Goal: Register for event/course

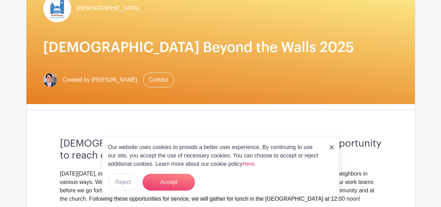
scroll to position [105, 0]
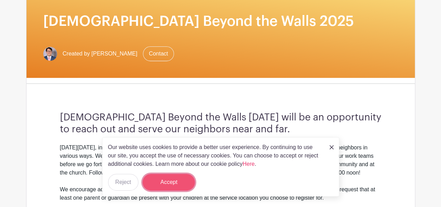
click at [180, 182] on button "Accept" at bounding box center [169, 182] width 52 height 17
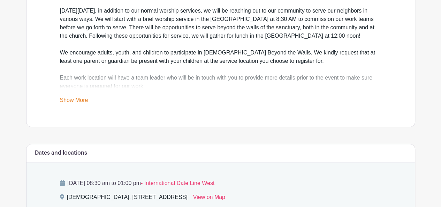
scroll to position [244, 0]
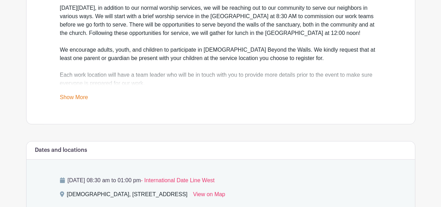
click at [86, 103] on link "Show More" at bounding box center [74, 98] width 28 height 9
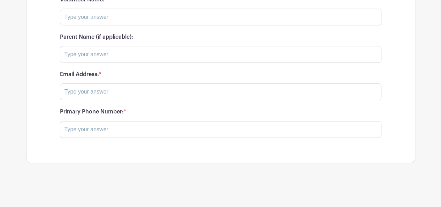
scroll to position [1151, 0]
type input "2"
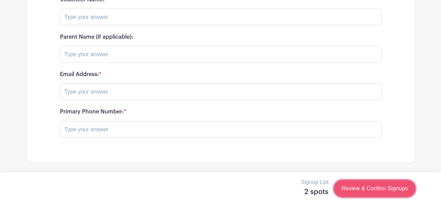
click at [358, 193] on link "Review & Confirm Signups" at bounding box center [374, 188] width 81 height 17
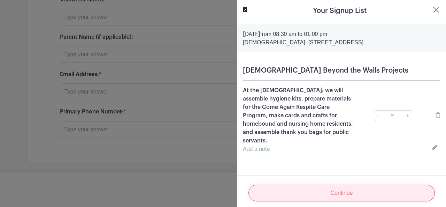
click at [343, 189] on input "Continue" at bounding box center [342, 192] width 187 height 17
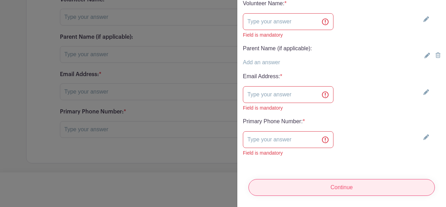
scroll to position [279, 0]
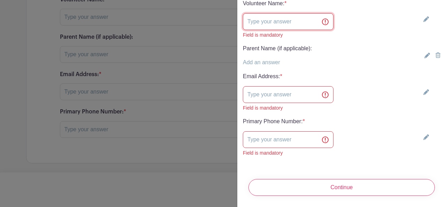
click at [265, 30] on input "text" at bounding box center [288, 21] width 91 height 17
type input "[PERSON_NAME] & [PERSON_NAME]"
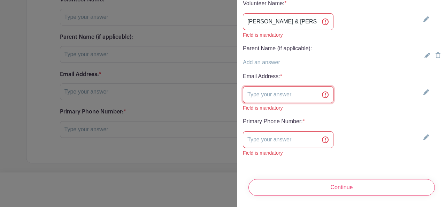
click at [256, 103] on input "text" at bounding box center [288, 94] width 91 height 17
type input "[EMAIL_ADDRESS][DOMAIN_NAME]"
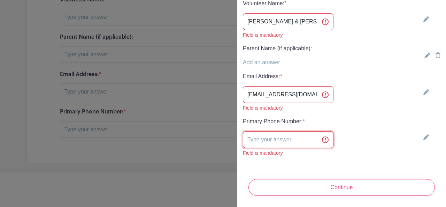
click at [253, 131] on input "text" at bounding box center [288, 139] width 91 height 17
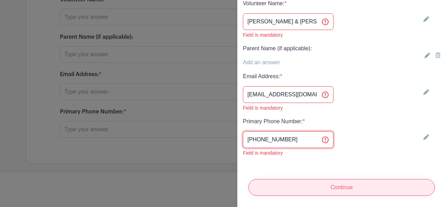
type input "[PHONE_NUMBER]"
click at [342, 179] on input "Continue" at bounding box center [342, 187] width 187 height 17
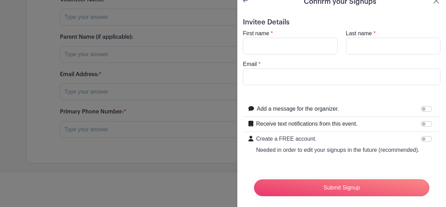
scroll to position [0, 0]
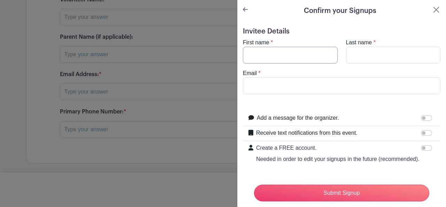
click at [289, 63] on input "First name" at bounding box center [290, 55] width 95 height 17
type input "[PERSON_NAME] & [PERSON_NAME]"
type input "[PERSON_NAME]"
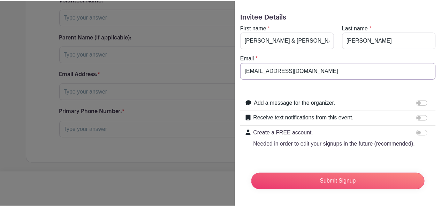
scroll to position [70, 0]
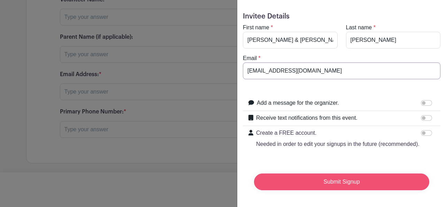
type input "[EMAIL_ADDRESS][DOMAIN_NAME]"
click at [331, 179] on input "Submit Signup" at bounding box center [341, 181] width 175 height 17
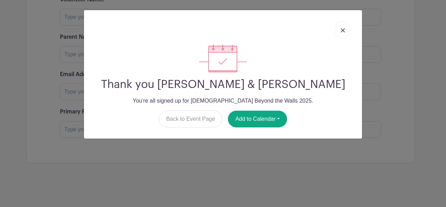
click at [341, 32] on img at bounding box center [343, 30] width 4 height 4
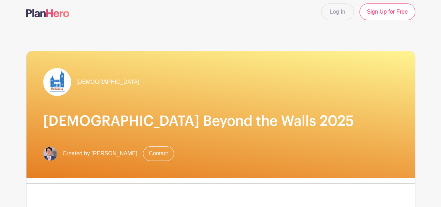
scroll to position [0, 0]
